Goal: Transaction & Acquisition: Purchase product/service

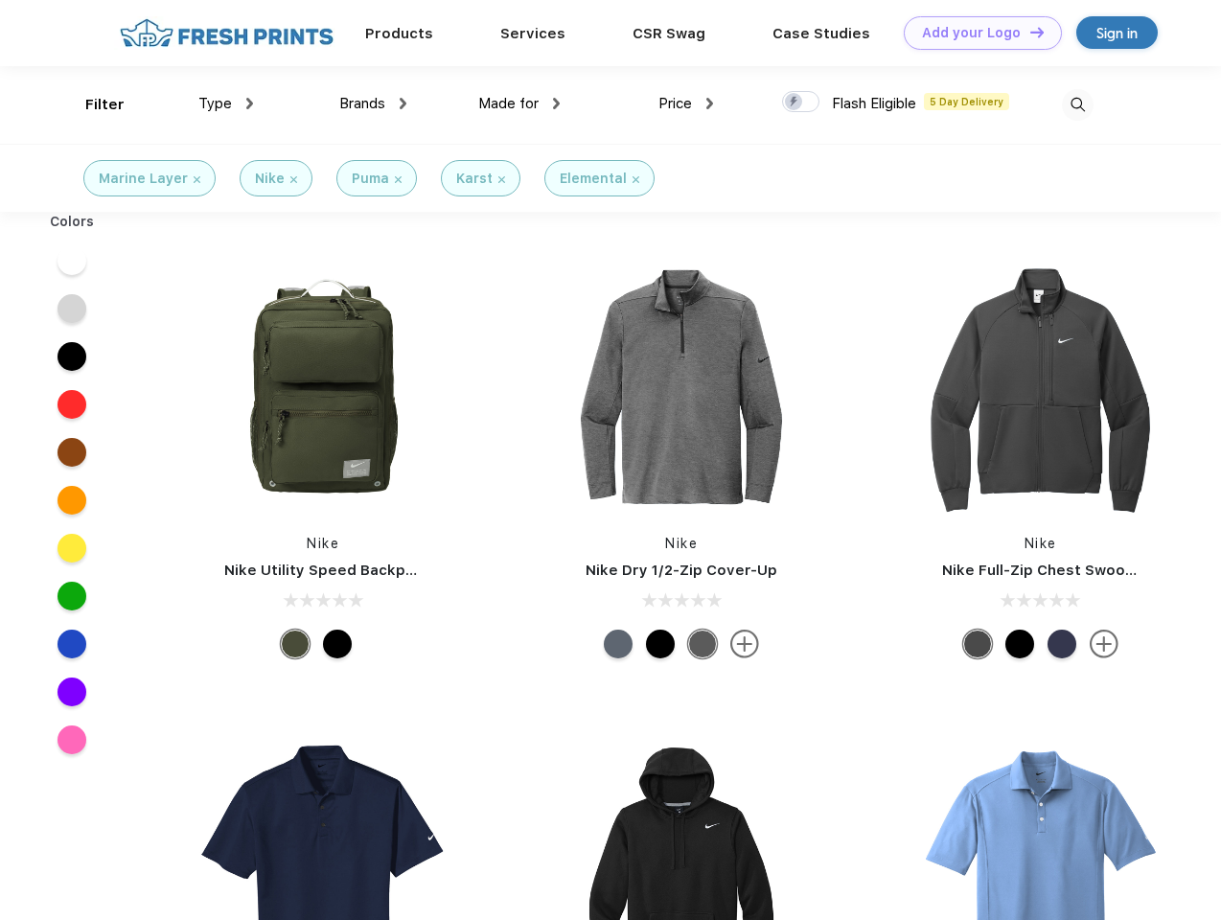
scroll to position [1, 0]
click at [976, 33] on link "Add your Logo Design Tool" at bounding box center [983, 33] width 158 height 34
click at [0, 0] on div "Design Tool" at bounding box center [0, 0] width 0 height 0
click at [1028, 32] on link "Add your Logo Design Tool" at bounding box center [983, 33] width 158 height 34
click at [92, 104] on div "Filter" at bounding box center [104, 105] width 39 height 22
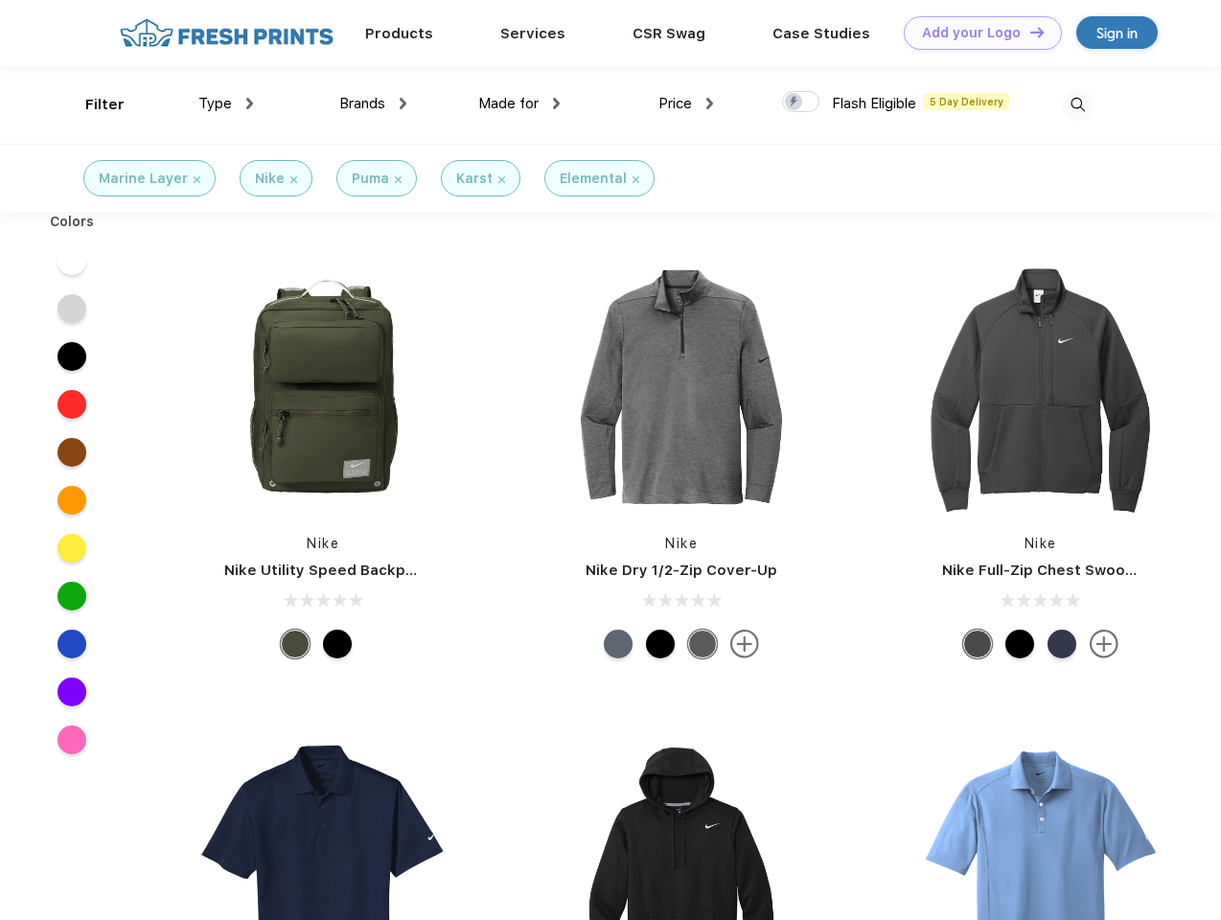
click at [226, 104] on span "Type" at bounding box center [215, 103] width 34 height 17
click at [373, 104] on span "Brands" at bounding box center [362, 103] width 46 height 17
click at [519, 104] on span "Made for" at bounding box center [508, 103] width 60 height 17
click at [686, 104] on span "Price" at bounding box center [675, 103] width 34 height 17
click at [801, 103] on div at bounding box center [800, 101] width 37 height 21
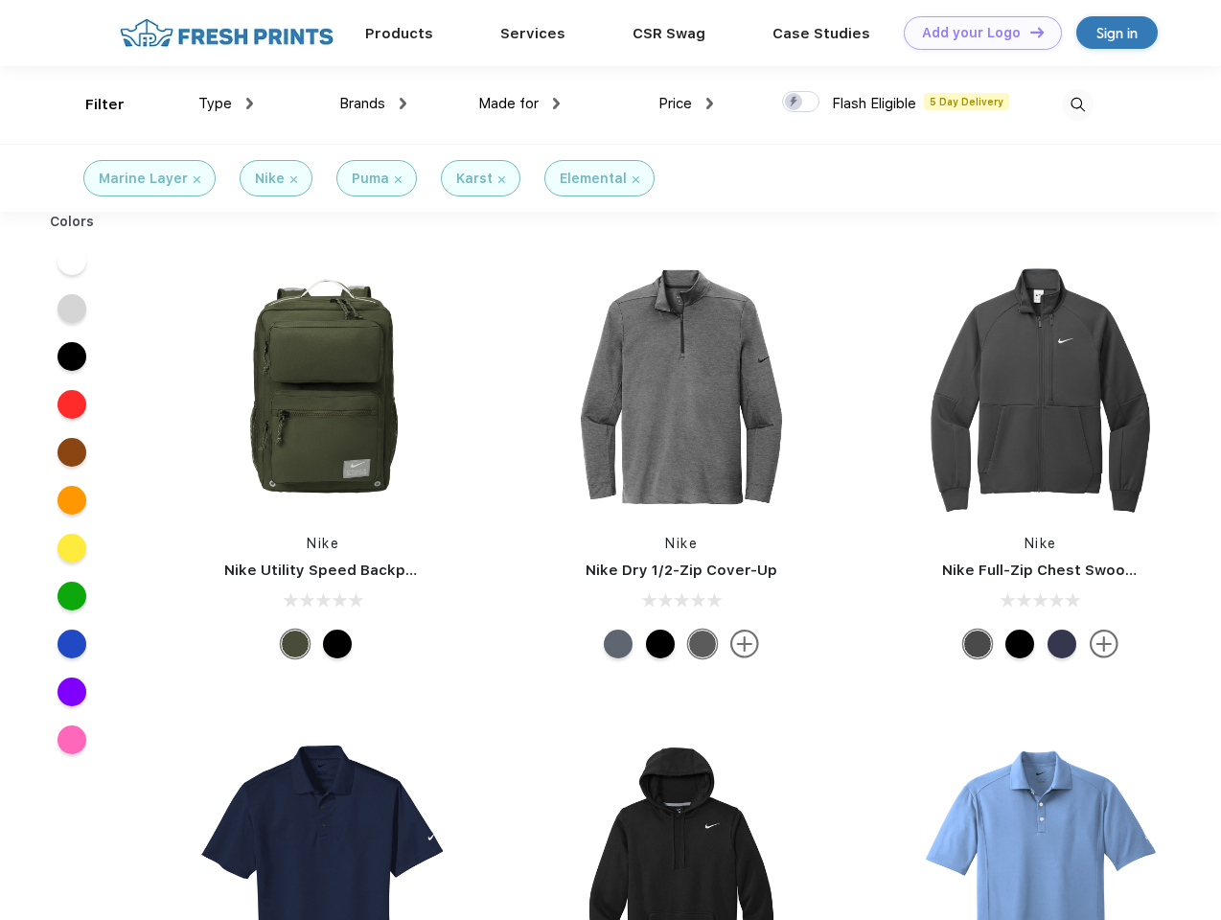
click at [794, 103] on input "checkbox" at bounding box center [788, 96] width 12 height 12
click at [1077, 104] on img at bounding box center [1078, 105] width 32 height 32
